Goal: Find specific page/section: Find specific page/section

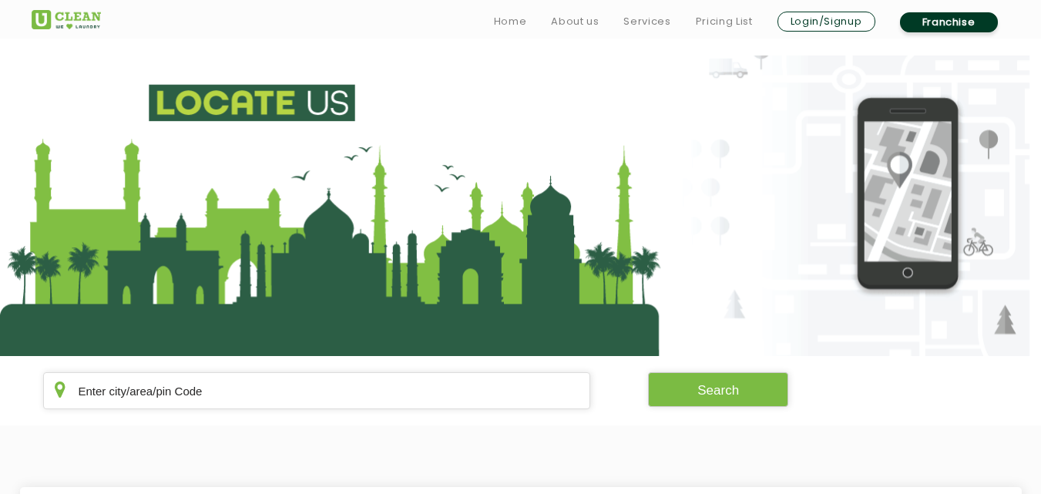
scroll to position [247, 0]
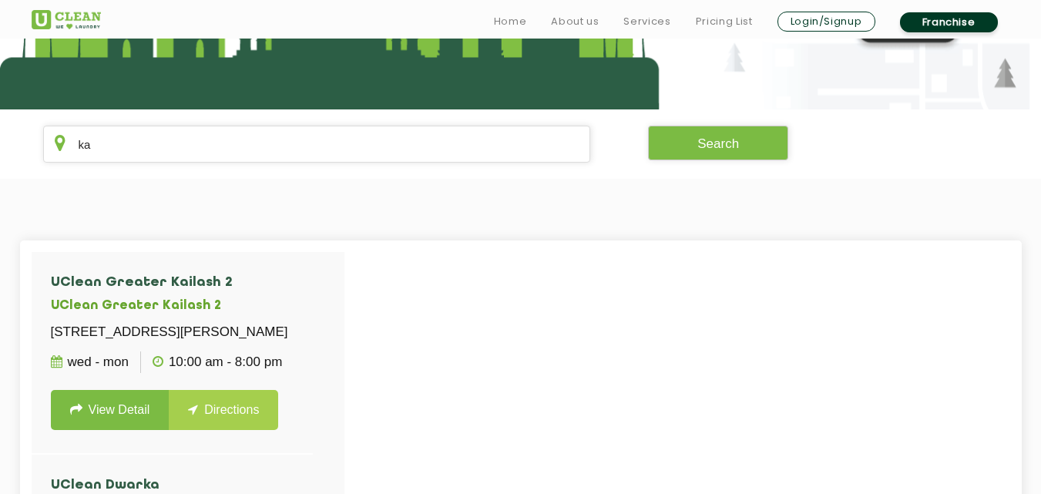
type input "k"
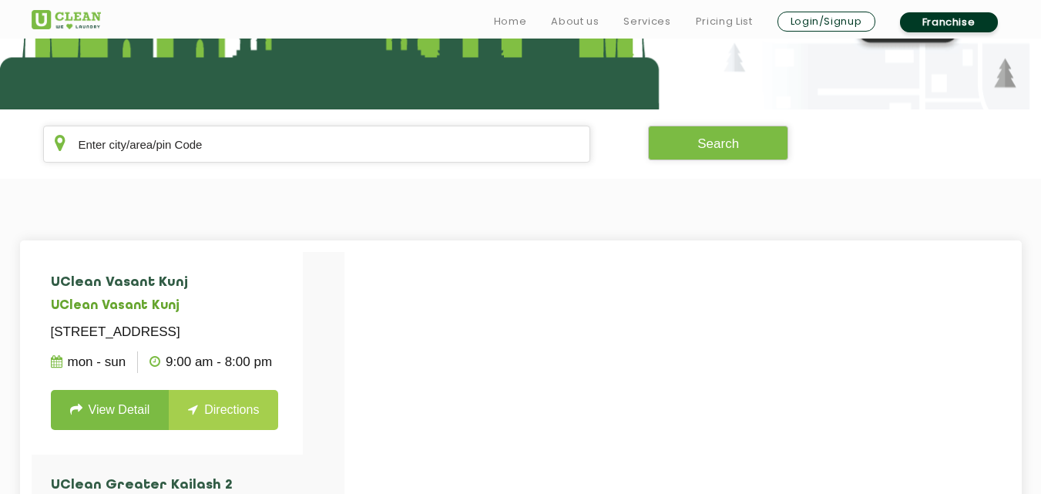
type input "k"
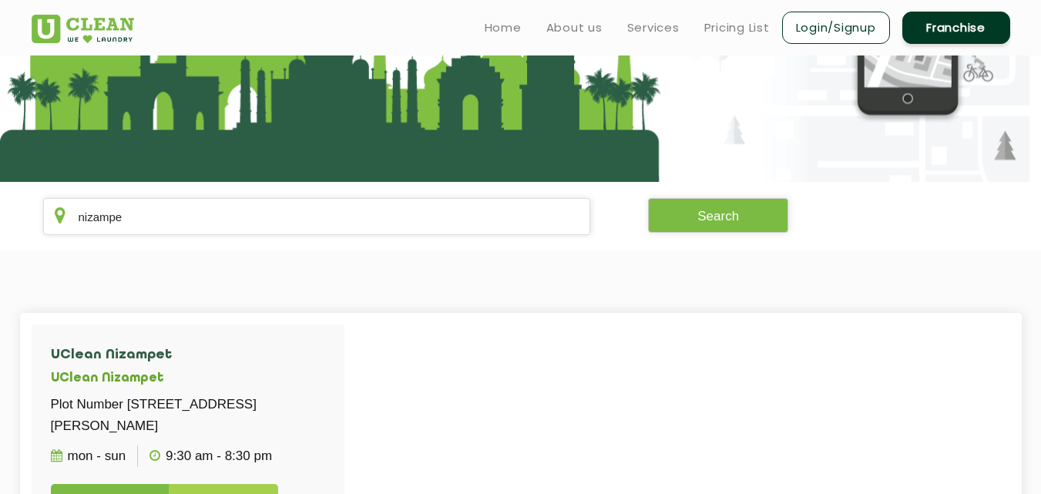
scroll to position [164, 0]
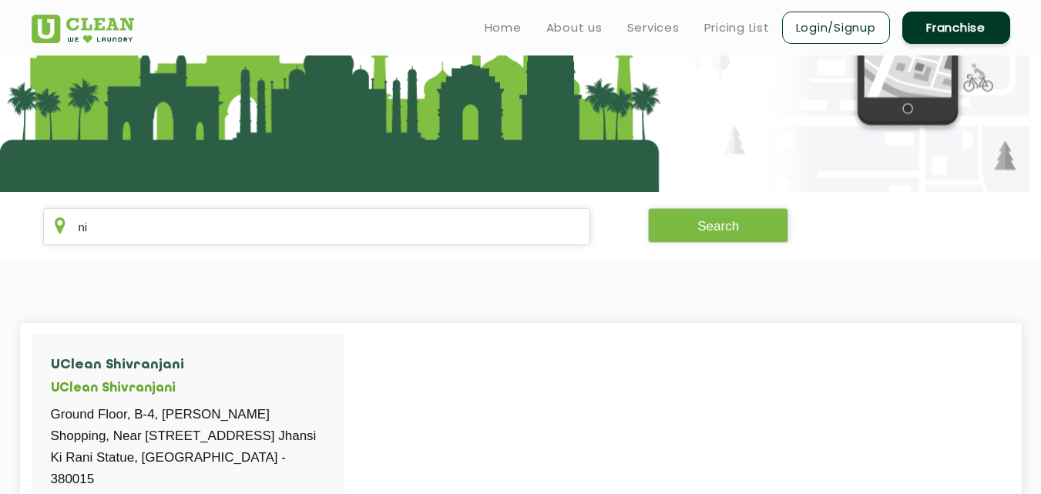
type input "n"
type input "N"
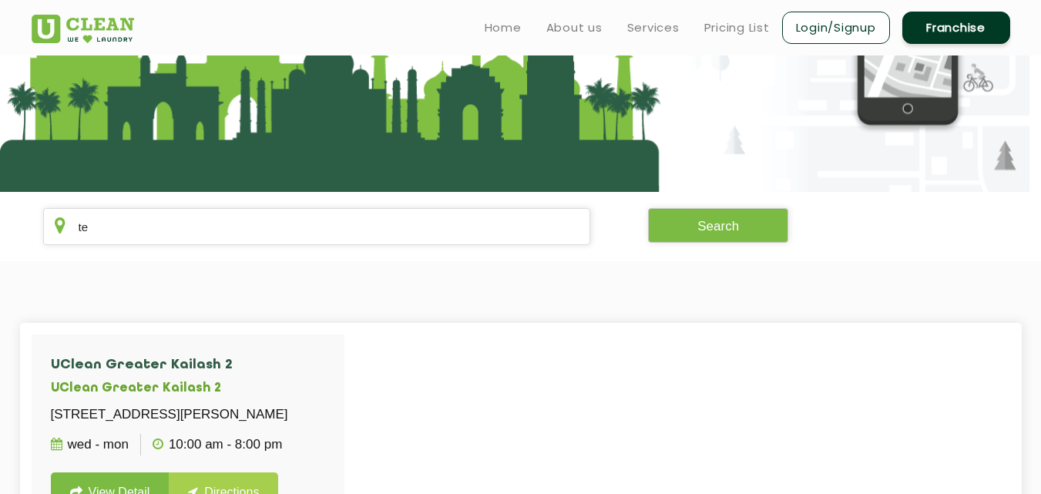
type input "t"
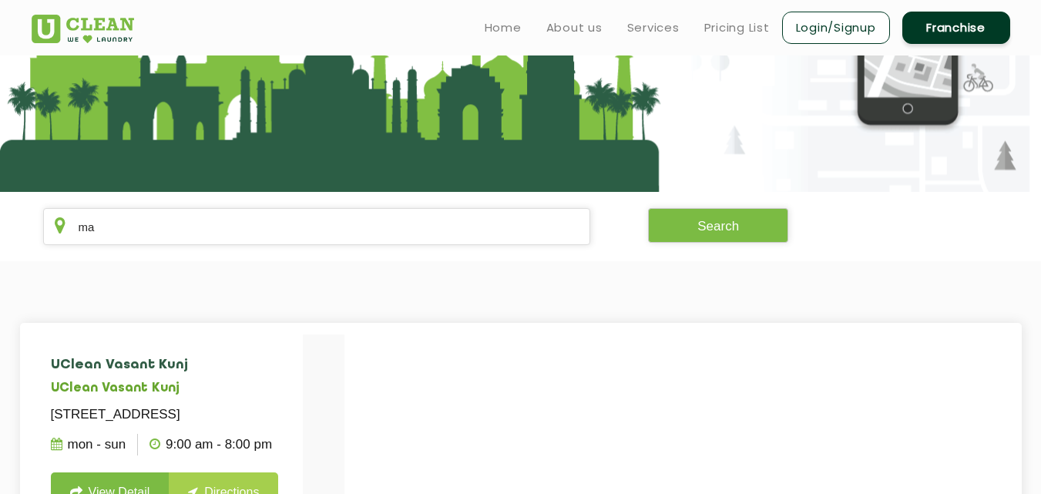
type input "m"
type input "a"
type input "g"
type input "G"
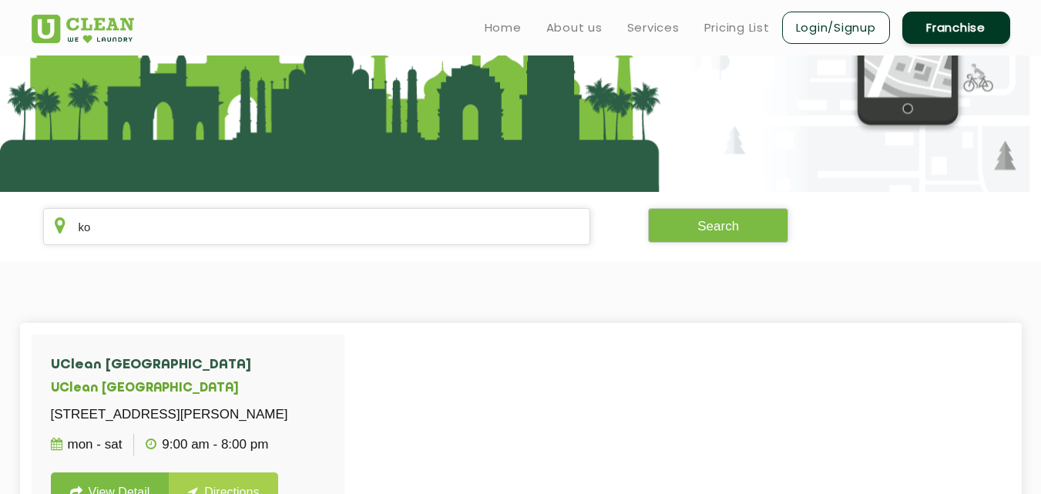
type input "k"
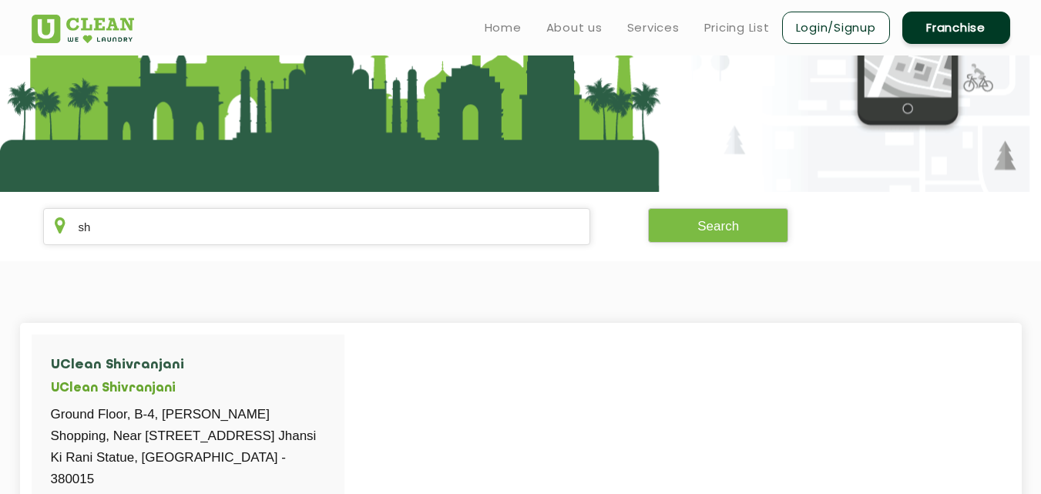
type input "s"
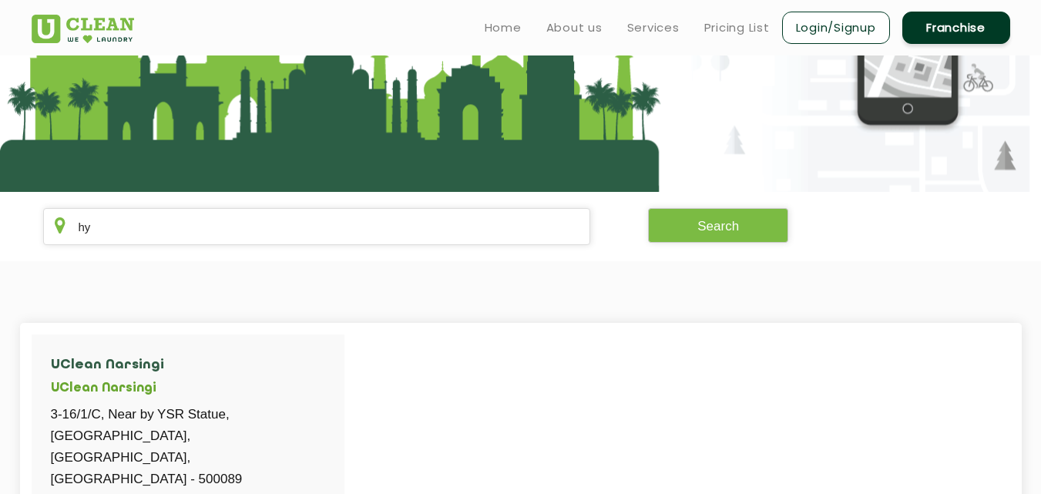
type input "h"
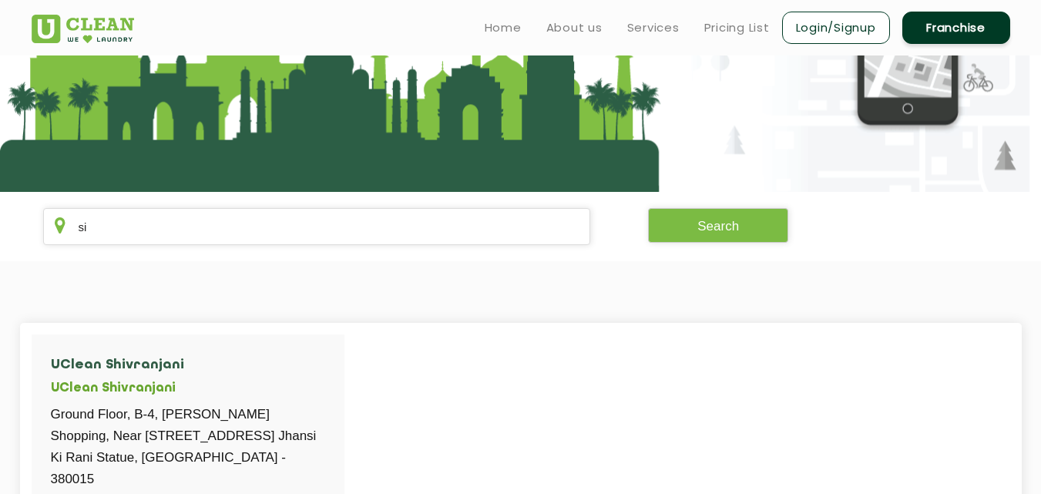
type input "s"
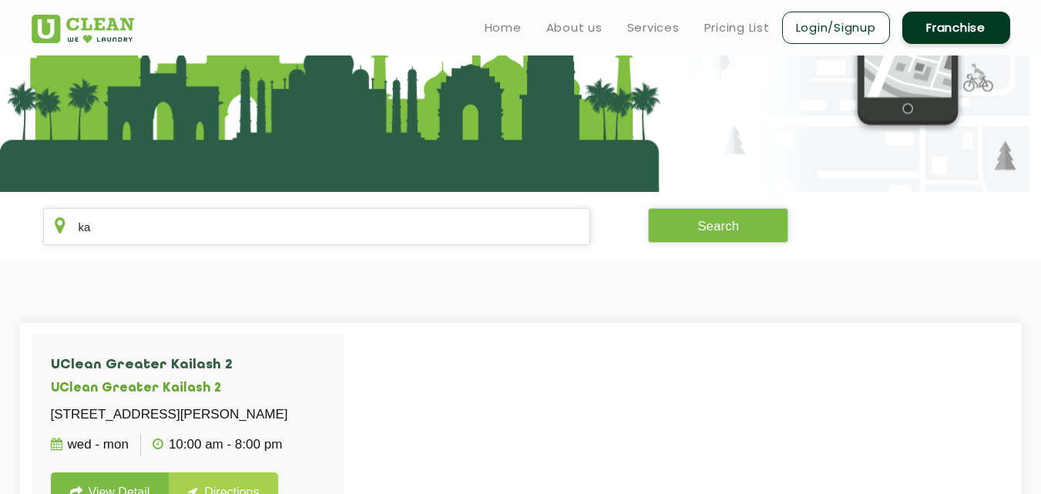
type input "k"
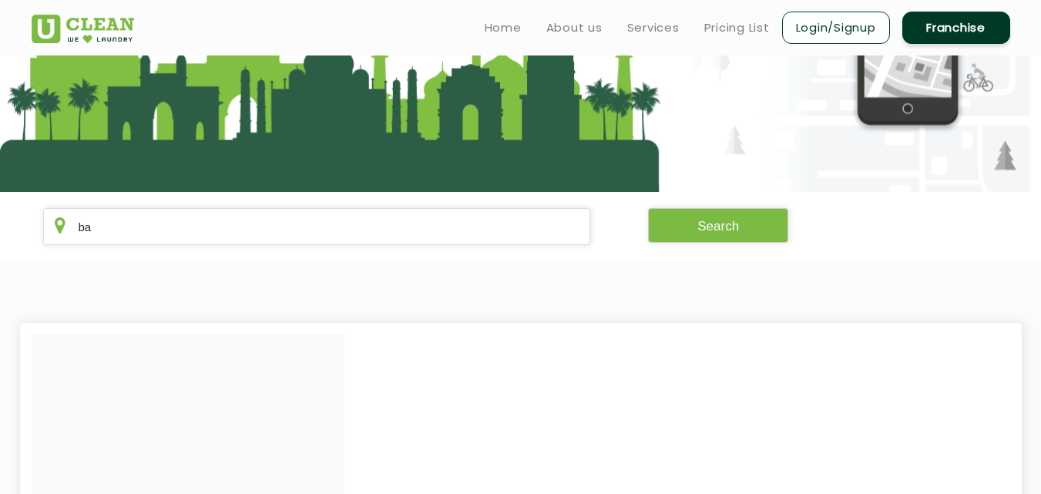
type input "b"
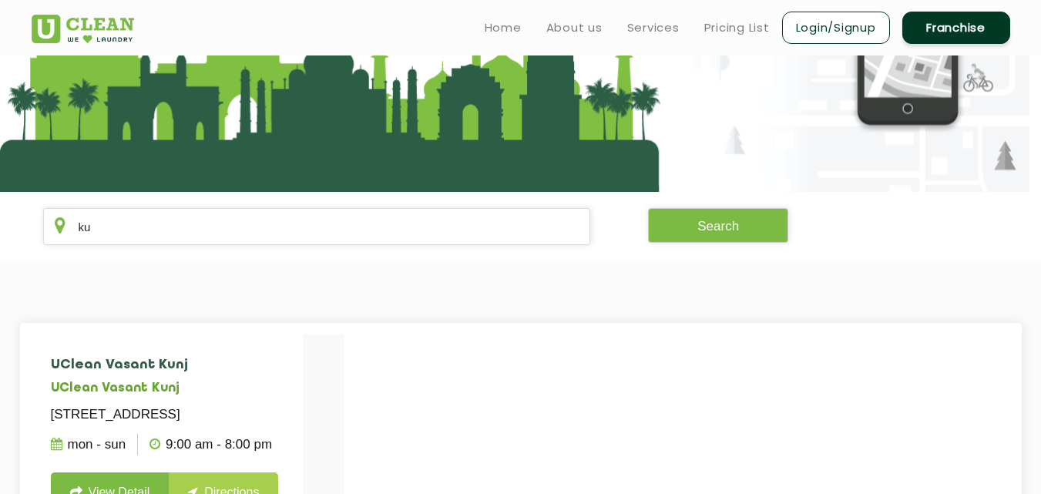
type input "k"
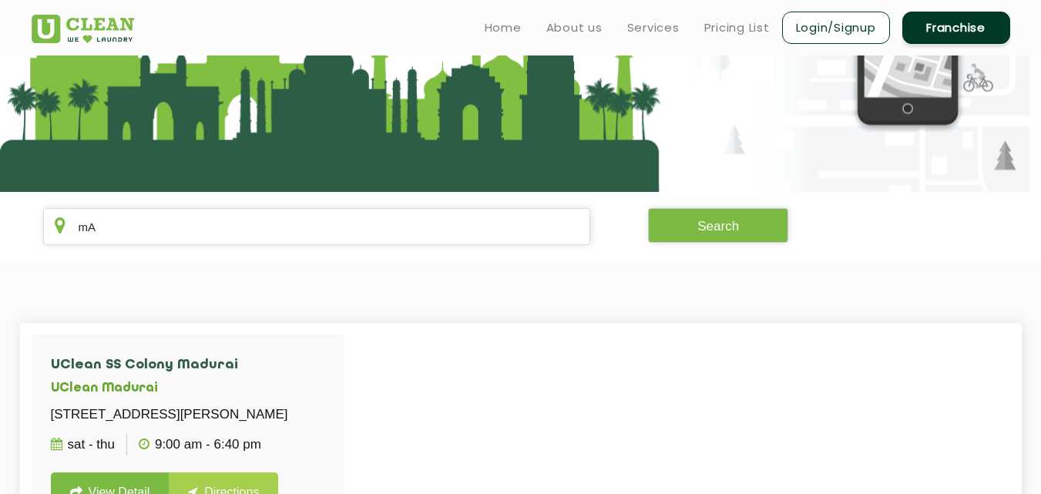
type input "m"
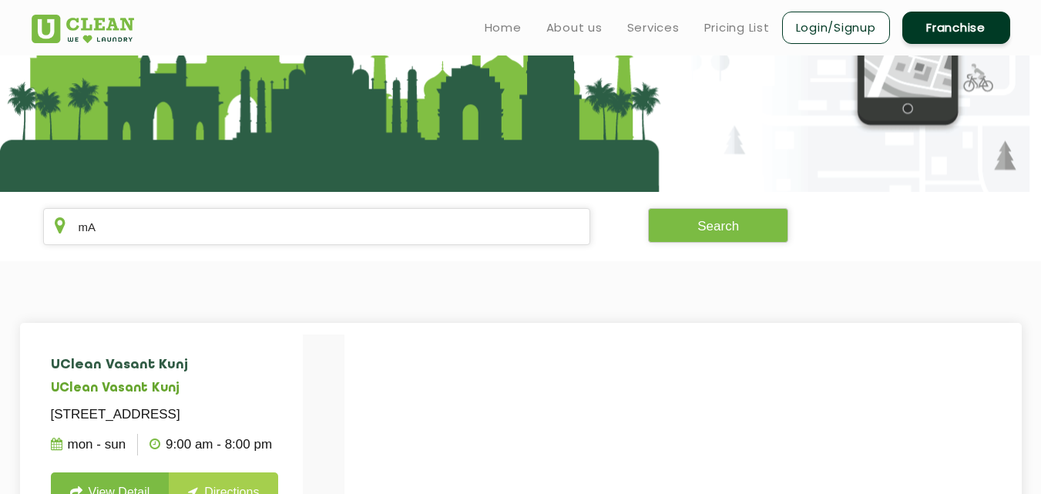
type input "m"
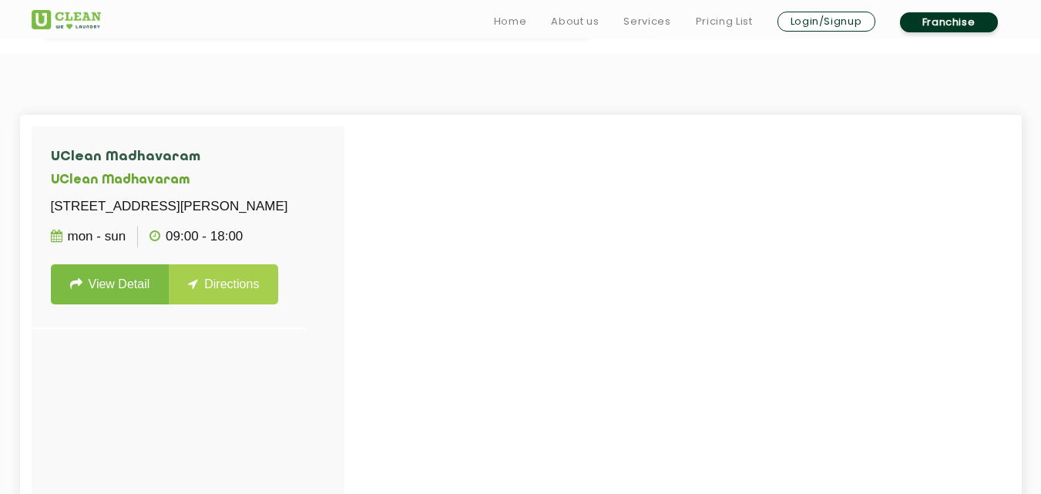
scroll to position [375, 0]
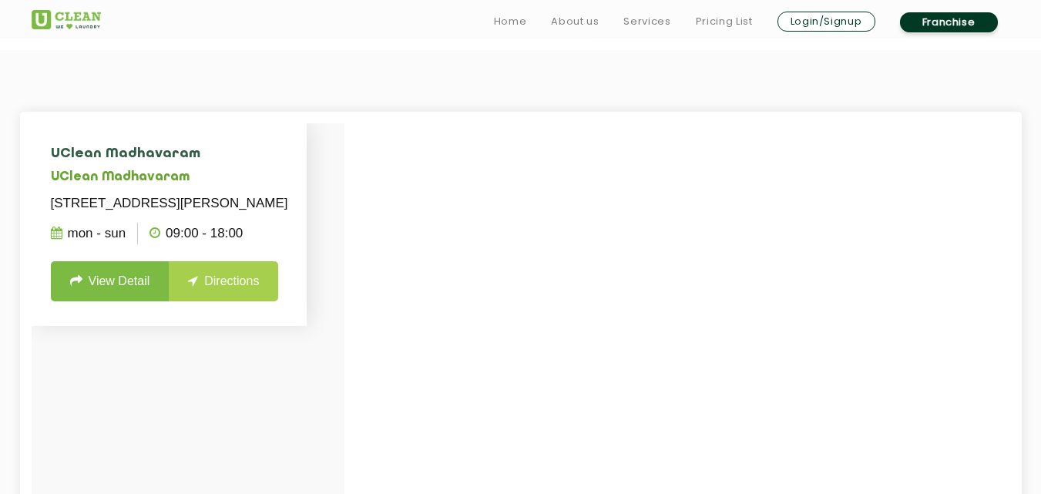
type input "Madha"
click at [151, 301] on link "View Detail" at bounding box center [110, 281] width 119 height 40
